Goal: Communication & Community: Answer question/provide support

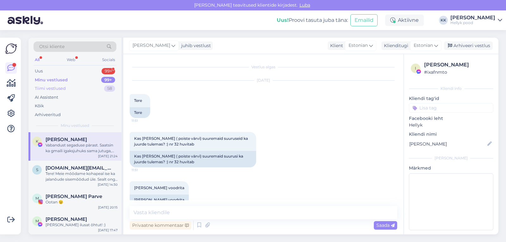
scroll to position [744, 0]
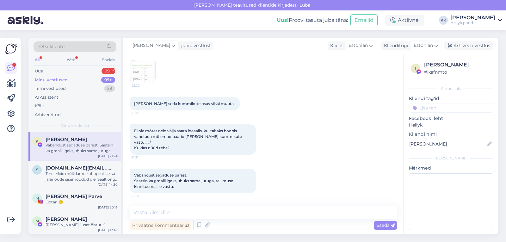
click at [54, 79] on div "Minu vestlused" at bounding box center [51, 80] width 33 height 6
click at [54, 89] on div "Tiimi vestlused" at bounding box center [50, 88] width 31 height 6
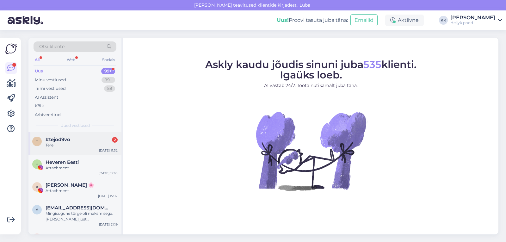
click at [58, 138] on span "#tejod9vo" at bounding box center [58, 140] width 25 height 6
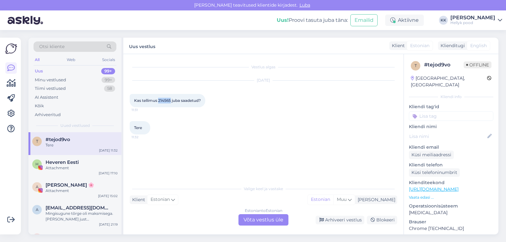
drag, startPoint x: 158, startPoint y: 100, endPoint x: 171, endPoint y: 101, distance: 13.0
click at [171, 101] on span "Kas tellimus 214565 juba saadetud?" at bounding box center [167, 100] width 67 height 5
copy span "214565"
click at [253, 220] on div "Estonian to Estonian Võta vestlus üle" at bounding box center [264, 219] width 50 height 11
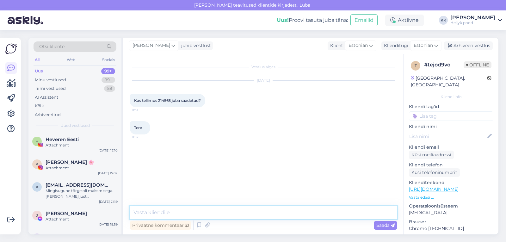
click at [185, 211] on textarea at bounding box center [264, 212] width 268 height 13
type textarea "t"
paste textarea "00364300487133498797"
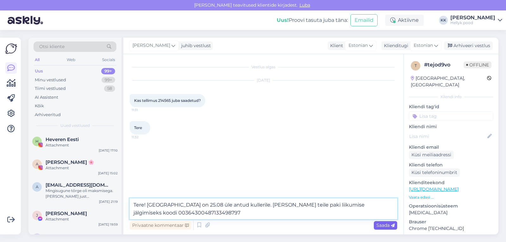
type textarea "Tere! [GEOGRAPHIC_DATA] on 25.08 üle antud kullerile. [PERSON_NAME] teile paki …"
click at [383, 227] on span "Saada" at bounding box center [385, 225] width 18 height 6
